Goal: Task Accomplishment & Management: Manage account settings

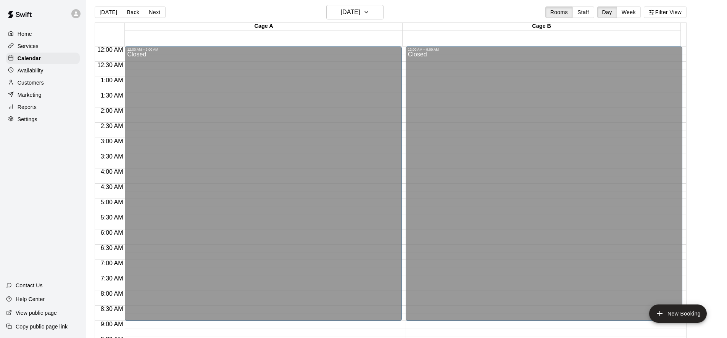
scroll to position [381, 0]
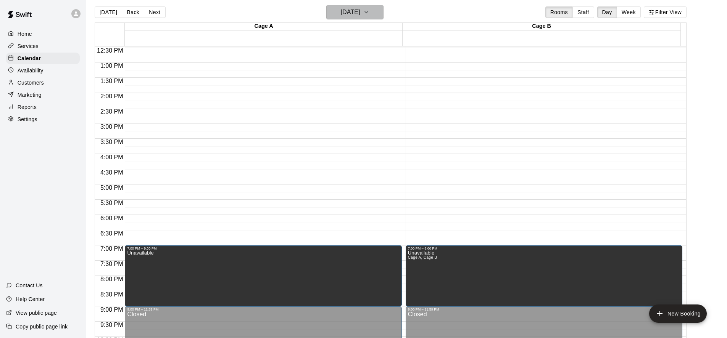
click at [369, 14] on icon "button" at bounding box center [366, 12] width 6 height 9
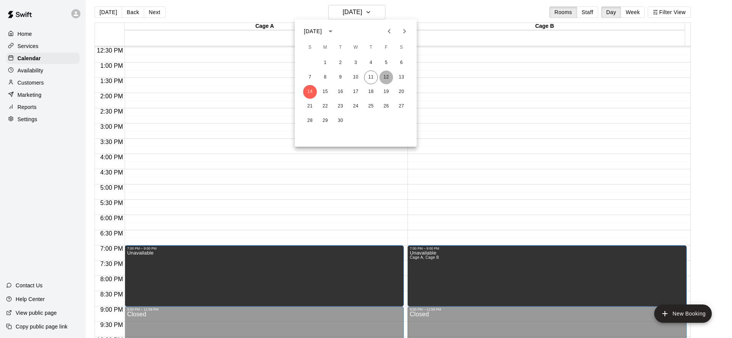
click at [388, 78] on button "12" at bounding box center [387, 78] width 14 height 14
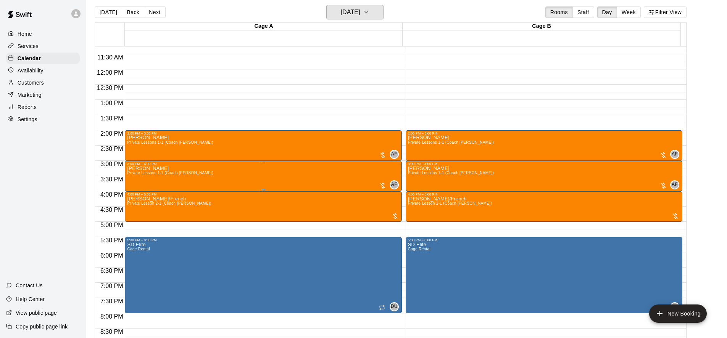
scroll to position [343, 0]
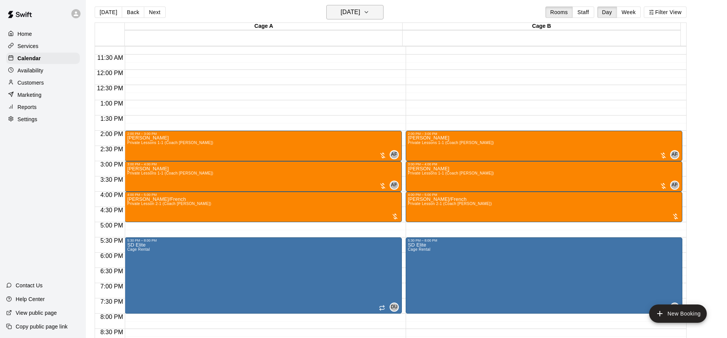
click at [360, 8] on h6 "[DATE]" at bounding box center [350, 12] width 19 height 11
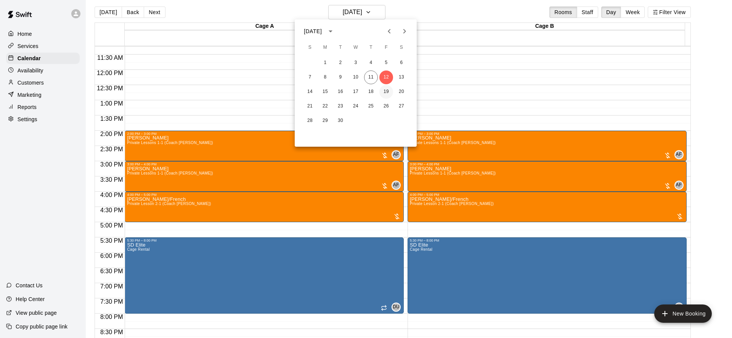
click at [387, 90] on button "19" at bounding box center [387, 92] width 14 height 14
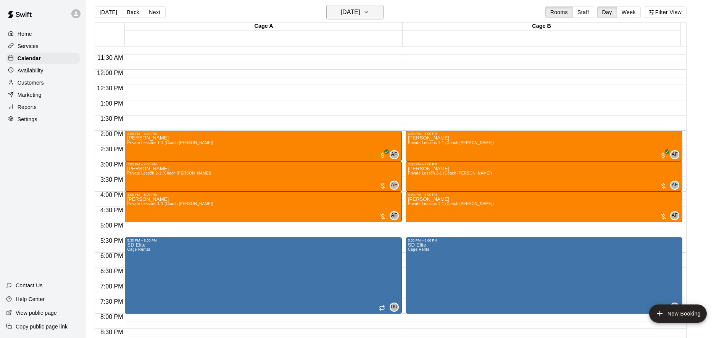
click at [360, 10] on h6 "[DATE]" at bounding box center [350, 12] width 19 height 11
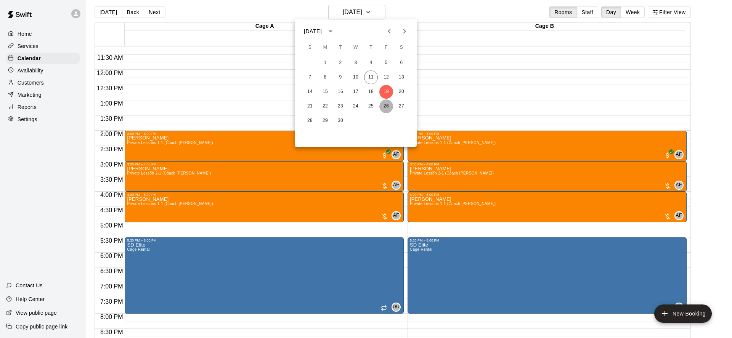
click at [388, 103] on button "26" at bounding box center [387, 107] width 14 height 14
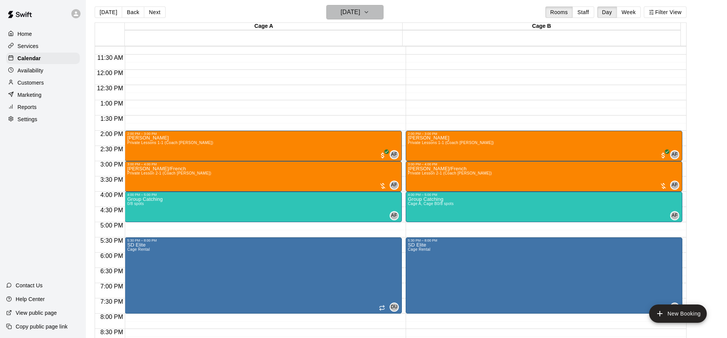
click at [360, 12] on h6 "[DATE]" at bounding box center [350, 12] width 19 height 11
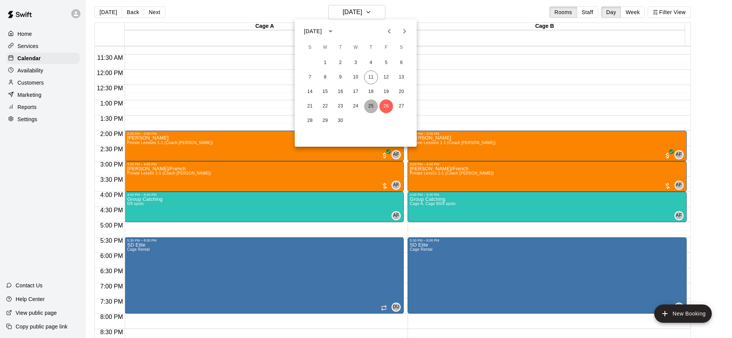
click at [368, 106] on button "25" at bounding box center [371, 107] width 14 height 14
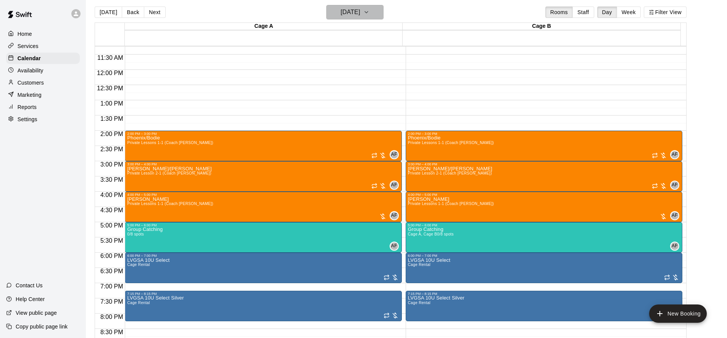
click at [348, 11] on h6 "[DATE]" at bounding box center [350, 12] width 19 height 11
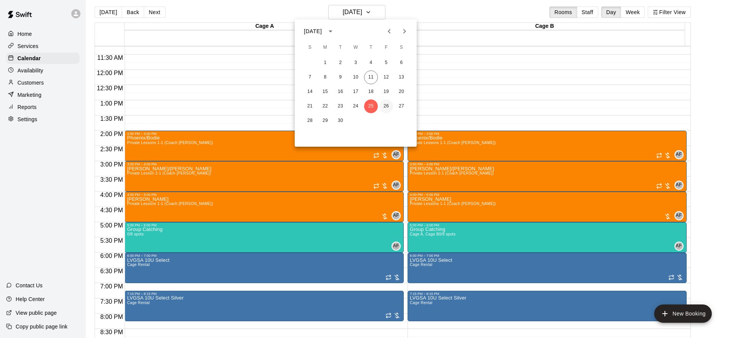
click at [386, 105] on button "26" at bounding box center [387, 107] width 14 height 14
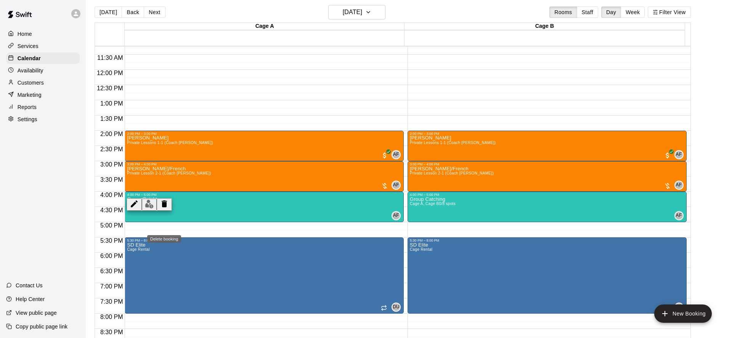
click at [160, 209] on icon "delete" at bounding box center [164, 204] width 9 height 9
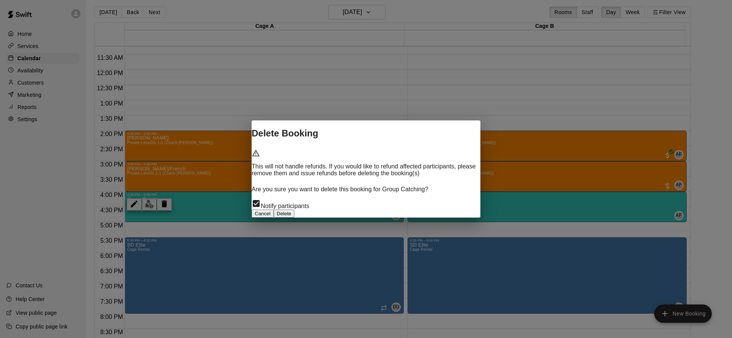
click at [295, 210] on button "Delete" at bounding box center [284, 214] width 21 height 8
